Goal: Obtain resource: Obtain resource

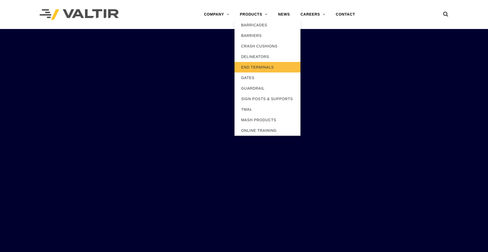
click at [249, 68] on link "END TERMINALS" at bounding box center [267, 67] width 66 height 11
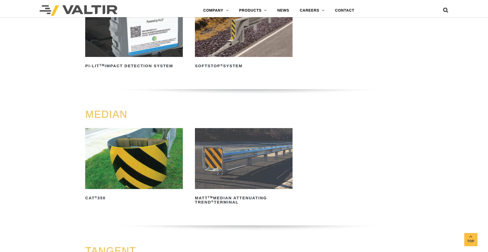
scroll to position [185, 0]
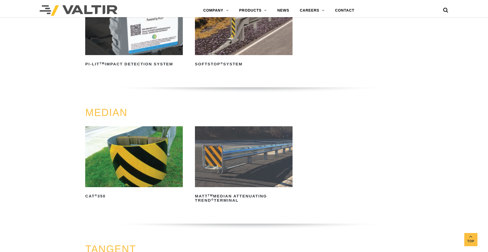
click at [161, 147] on img at bounding box center [134, 156] width 98 height 61
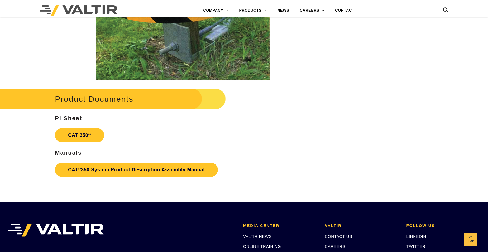
scroll to position [949, 0]
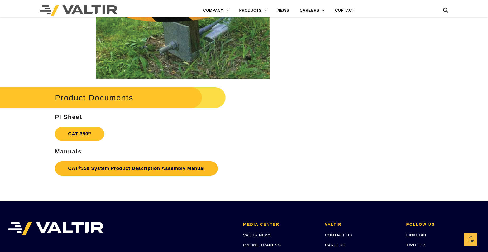
click at [148, 166] on link "CAT ® 350 System Product Description Assembly Manual" at bounding box center [136, 168] width 163 height 14
